Goal: Information Seeking & Learning: Learn about a topic

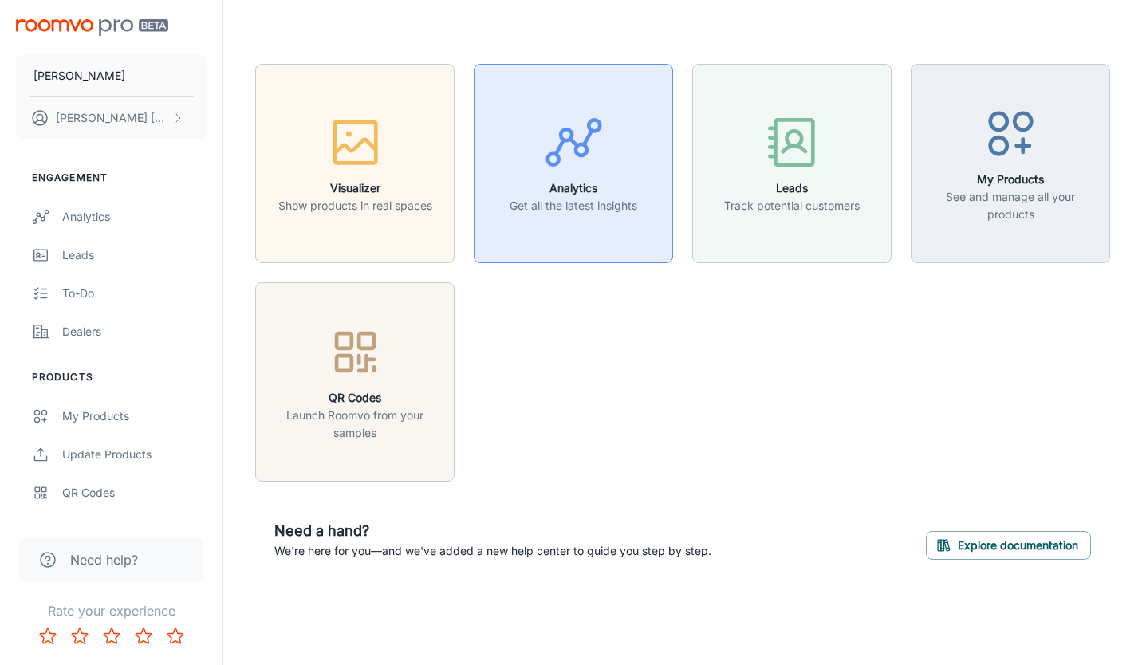
click at [660, 206] on button "Analytics Get all the latest insights" at bounding box center [573, 163] width 199 height 199
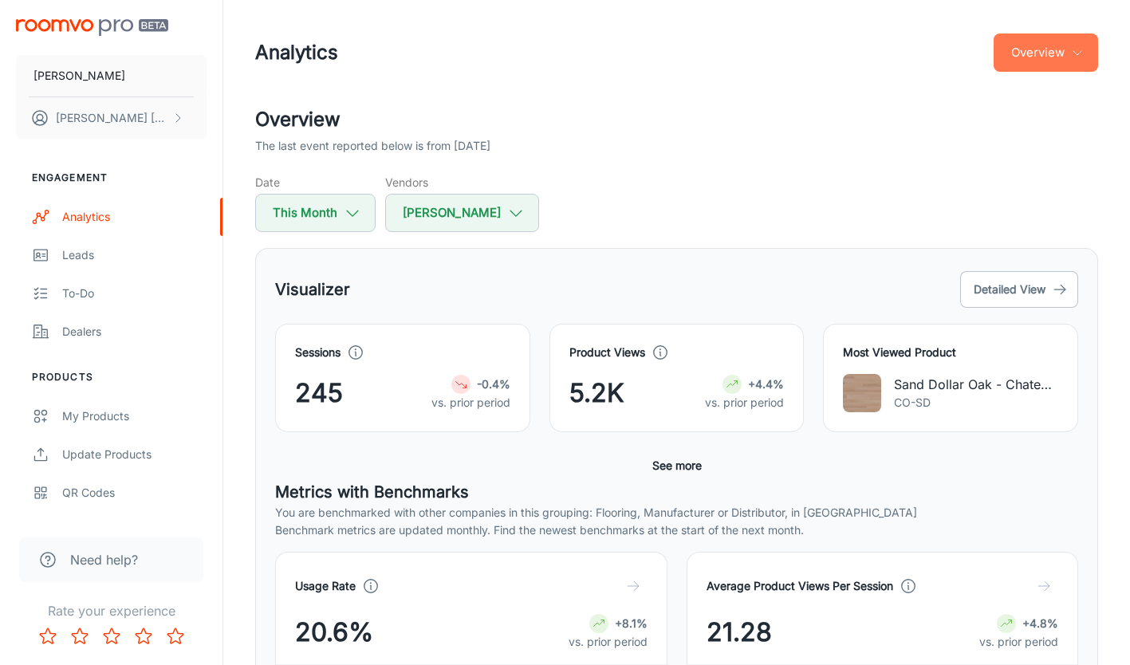
click at [1058, 57] on button "Overview" at bounding box center [1045, 52] width 104 height 38
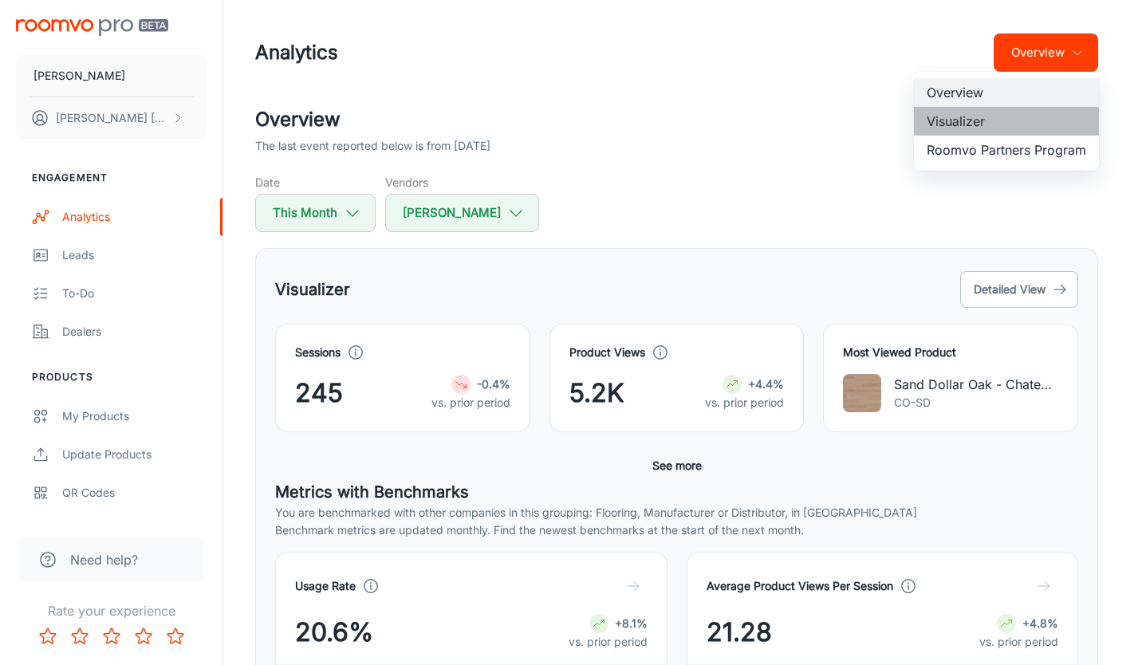
click at [977, 122] on li "Visualizer" at bounding box center [1006, 121] width 185 height 29
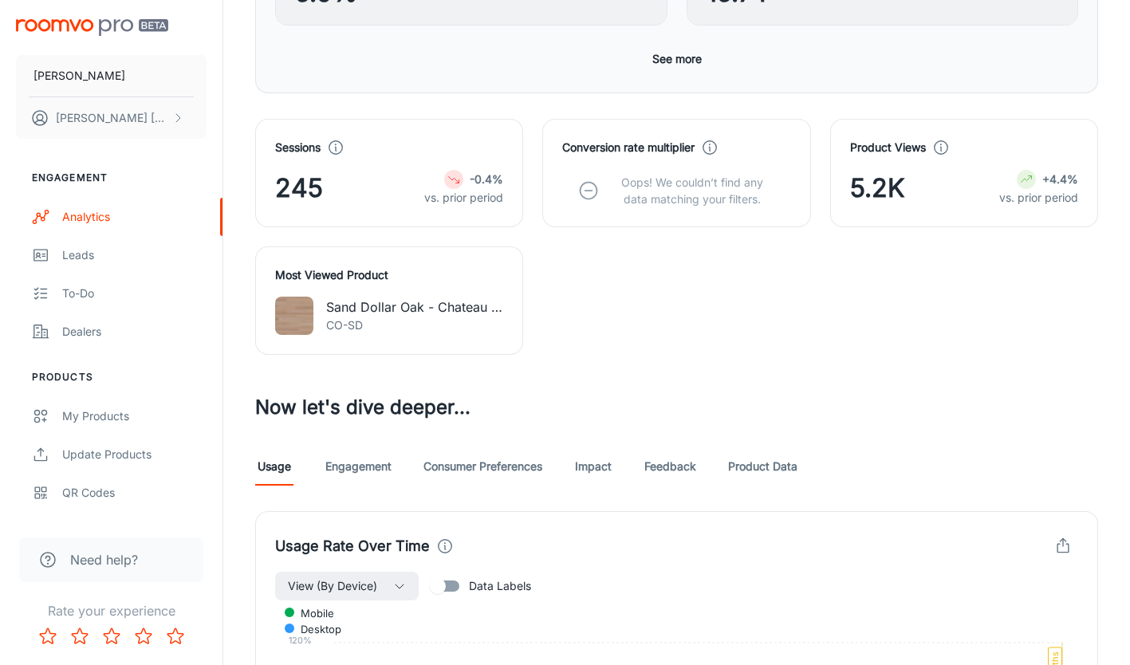
scroll to position [558, 0]
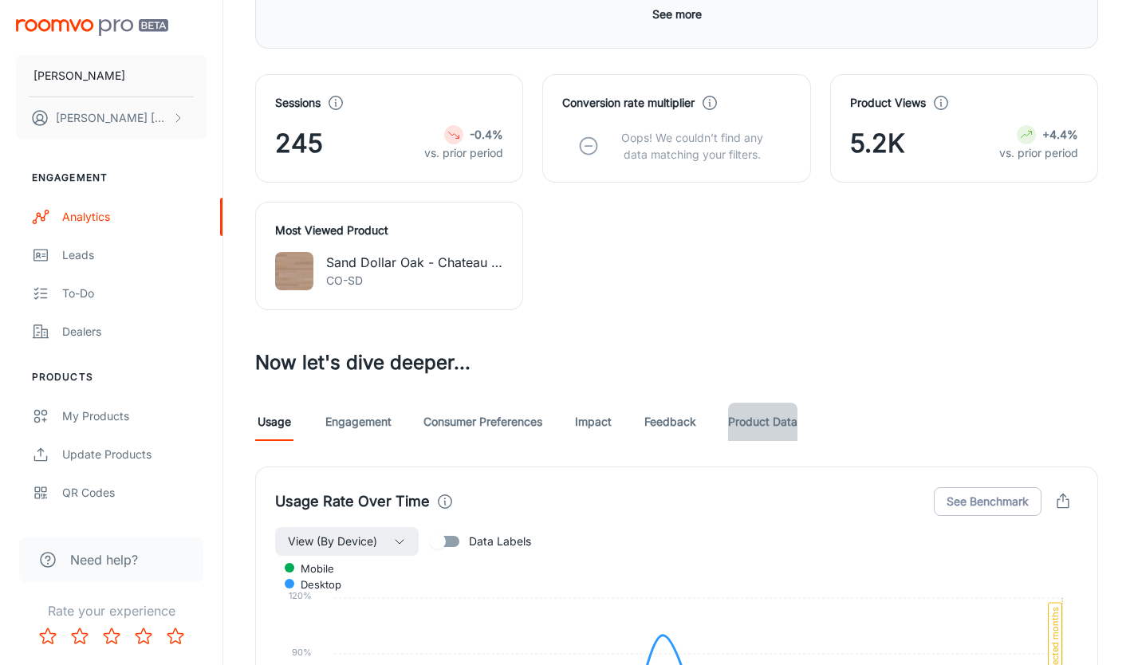
click at [768, 424] on link "Product Data" at bounding box center [762, 422] width 69 height 38
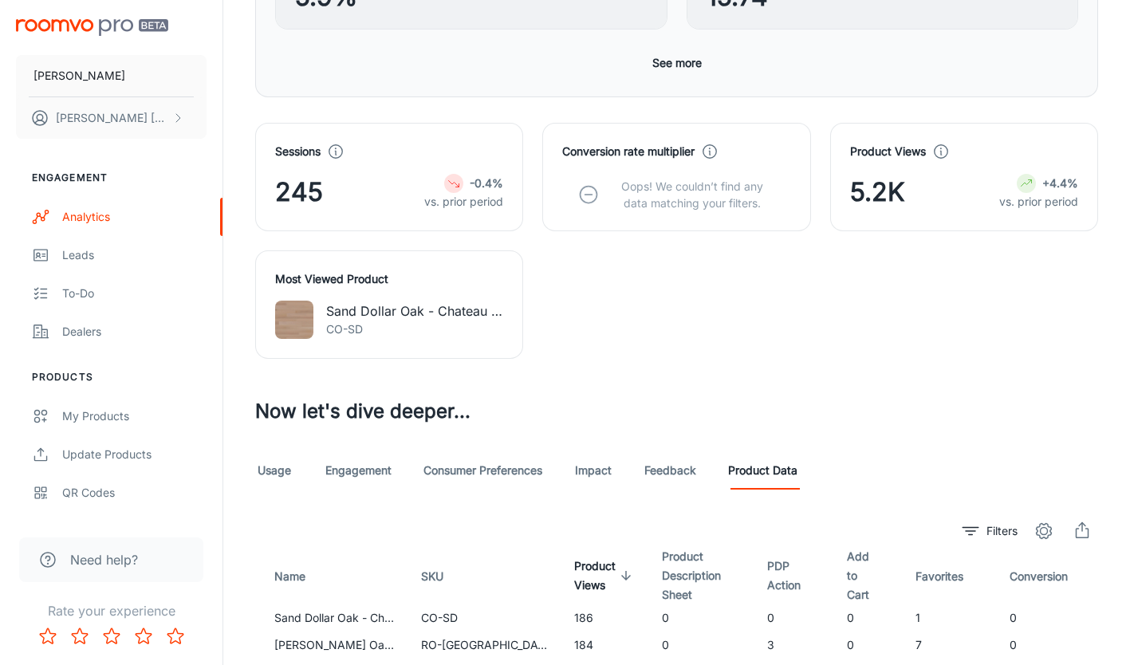
scroll to position [399, 0]
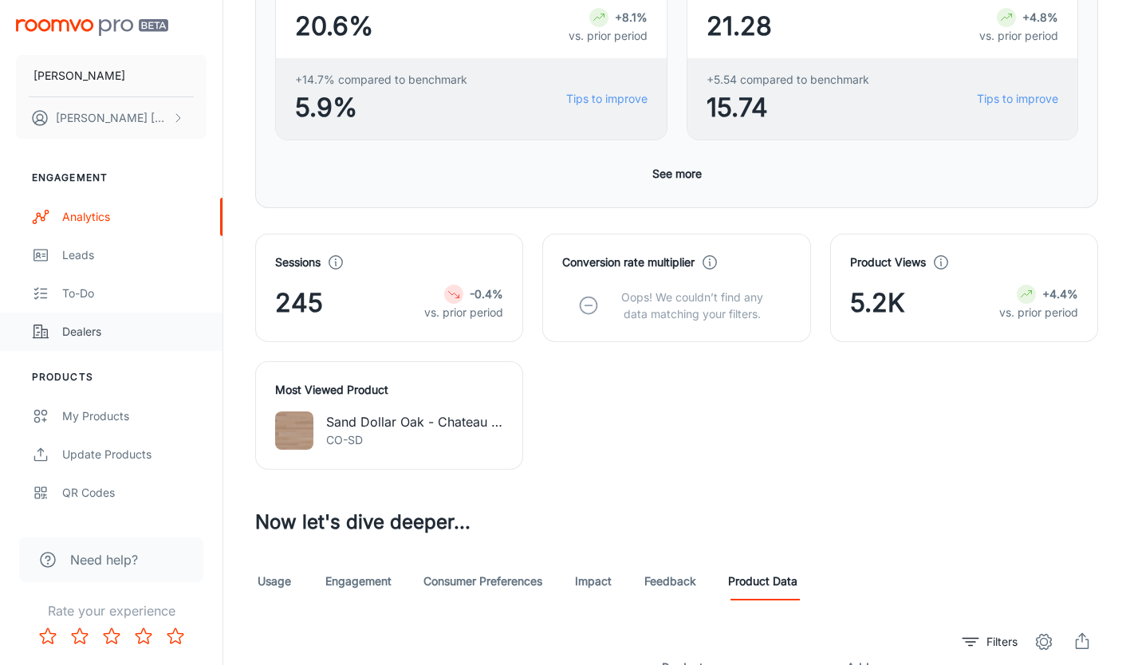
click at [88, 343] on link "Dealers" at bounding box center [111, 332] width 222 height 38
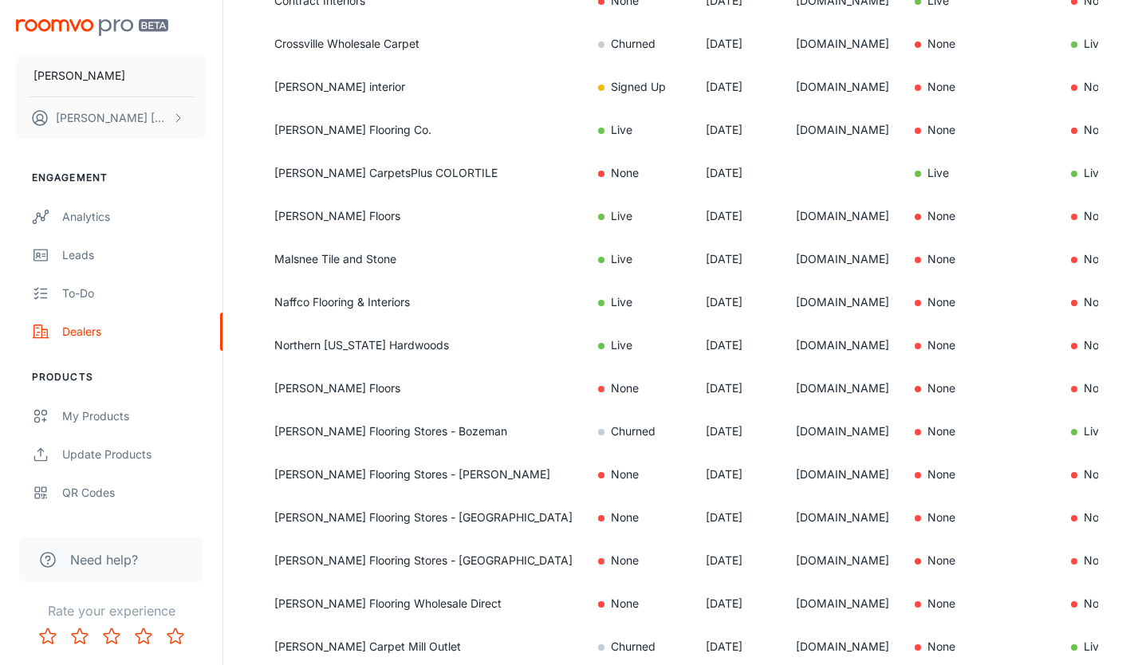
scroll to position [558, 0]
